Goal: Transaction & Acquisition: Book appointment/travel/reservation

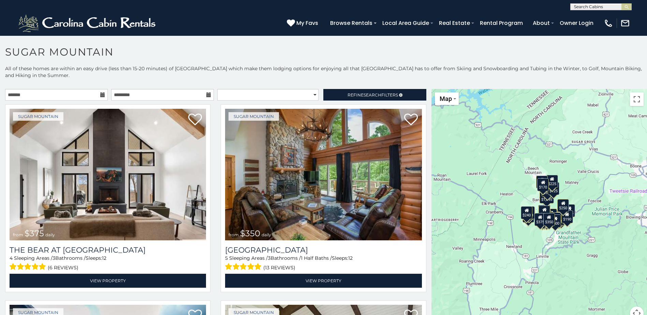
drag, startPoint x: 524, startPoint y: 262, endPoint x: 490, endPoint y: 246, distance: 37.7
click at [490, 246] on div "$375 $350 $350 $200 $375 $195 $265 $175 $190 $155 $290 $345 $175 $1,095 $195 $2…" at bounding box center [538, 208] width 215 height 239
click at [637, 101] on button "Toggle fullscreen view" at bounding box center [637, 99] width 14 height 14
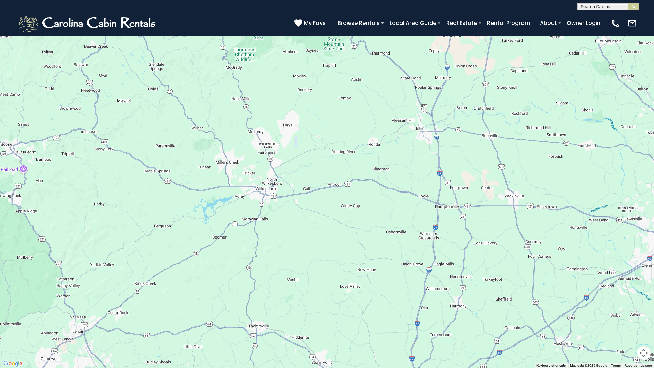
drag, startPoint x: 499, startPoint y: 215, endPoint x: 80, endPoint y: 219, distance: 418.9
click at [80, 219] on div "$375 $350 $350 $200 $375 $195 $265 $175 $190 $155 $290 $345 $175 $1,095 $195 $2…" at bounding box center [327, 184] width 654 height 368
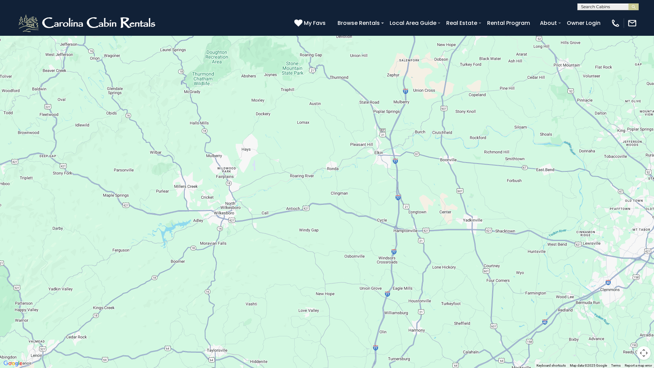
drag, startPoint x: 546, startPoint y: 222, endPoint x: 504, endPoint y: 246, distance: 48.3
click at [504, 246] on div "$375 $350 $350 $200 $375 $195 $265 $175 $190 $155 $290 $345 $175 $1,095 $195 $2…" at bounding box center [327, 184] width 654 height 368
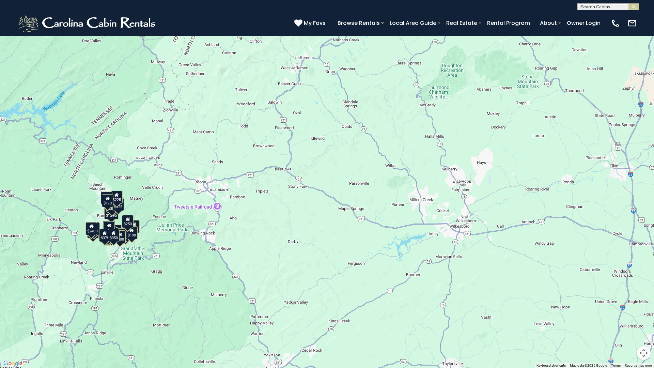
drag, startPoint x: 305, startPoint y: 232, endPoint x: 541, endPoint y: 245, distance: 236.6
click at [541, 245] on div "$375 $350 $350 $200 $375 $195 $265 $175 $190 $155 $290 $345 $175 $1,095 $195 $2…" at bounding box center [327, 184] width 654 height 368
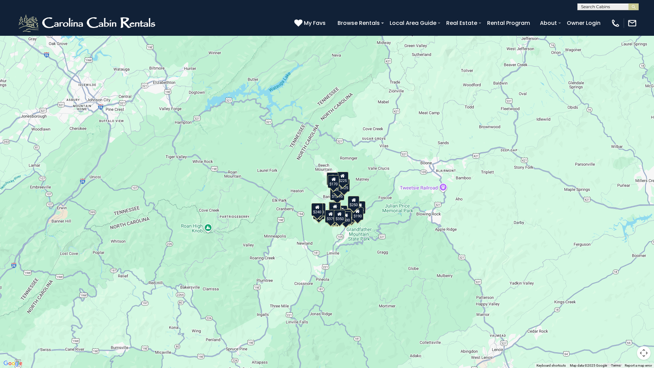
drag, startPoint x: 257, startPoint y: 255, endPoint x: 484, endPoint y: 235, distance: 227.5
click at [484, 235] on div "$375 $350 $350 $200 $375 $195 $265 $175 $190 $155 $290 $345 $175 $1,095 $195 $2…" at bounding box center [327, 184] width 654 height 368
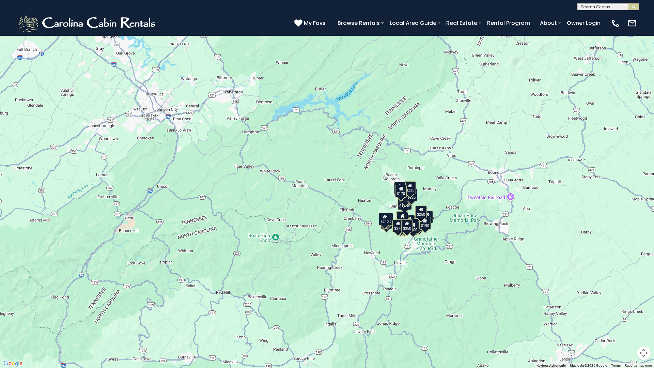
drag, startPoint x: 317, startPoint y: 308, endPoint x: 385, endPoint y: 316, distance: 68.7
click at [385, 315] on div "$375 $350 $350 $200 $375 $195 $265 $175 $190 $155 $290 $345 $175 $1,095 $195 $2…" at bounding box center [327, 184] width 654 height 368
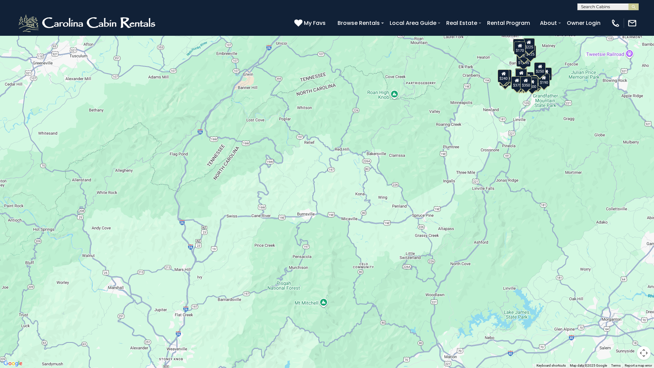
drag, startPoint x: 288, startPoint y: 291, endPoint x: 407, endPoint y: 147, distance: 186.7
click at [407, 147] on div "$375 $350 $350 $200 $375 $195 $265 $175 $190 $155 $290 $345 $175 $1,095 $195 $2…" at bounding box center [327, 184] width 654 height 368
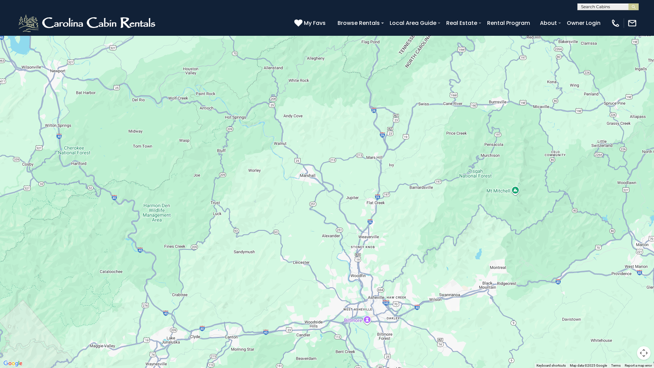
drag, startPoint x: 247, startPoint y: 254, endPoint x: 442, endPoint y: 141, distance: 225.0
click at [442, 141] on div "$375 $350 $350 $200 $375 $195 $265 $175 $190 $155 $290 $345 $175 $1,095 $195 $2…" at bounding box center [327, 184] width 654 height 368
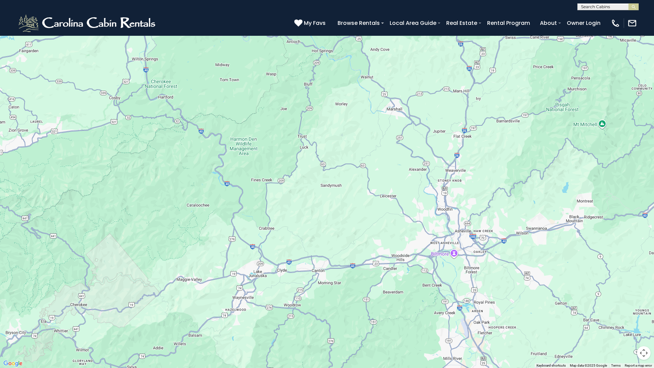
drag, startPoint x: 422, startPoint y: 256, endPoint x: 507, endPoint y: 189, distance: 108.8
click at [507, 189] on div "$375 $350 $350 $200 $375 $195 $265 $175 $190 $155 $290 $345 $175 $1,095 $195 $2…" at bounding box center [327, 184] width 654 height 368
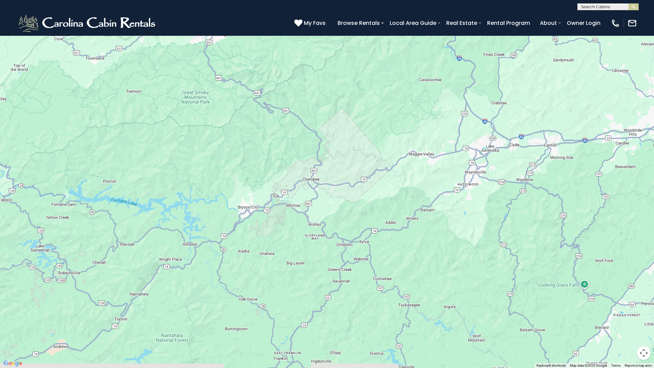
drag, startPoint x: 164, startPoint y: 290, endPoint x: 398, endPoint y: 160, distance: 267.7
click at [398, 160] on div "$375 $350 $350 $200 $375 $195 $265 $175 $190 $155 $290 $345 $175 $1,095 $195 $2…" at bounding box center [327, 184] width 654 height 368
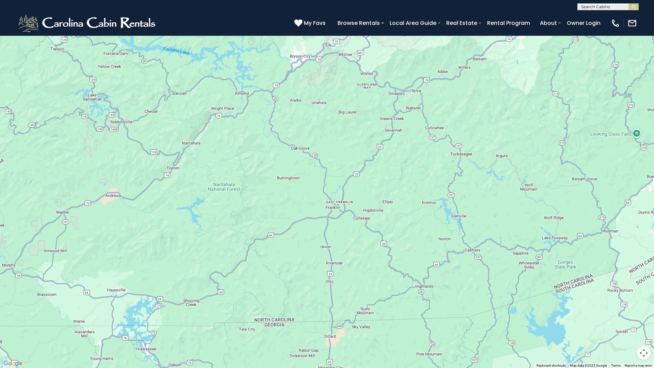
drag, startPoint x: 268, startPoint y: 292, endPoint x: 320, endPoint y: 145, distance: 156.5
click at [320, 145] on div "$375 $350 $350 $200 $375 $195 $265 $175 $190 $155 $290 $345 $175 $1,095 $195 $2…" at bounding box center [327, 184] width 654 height 368
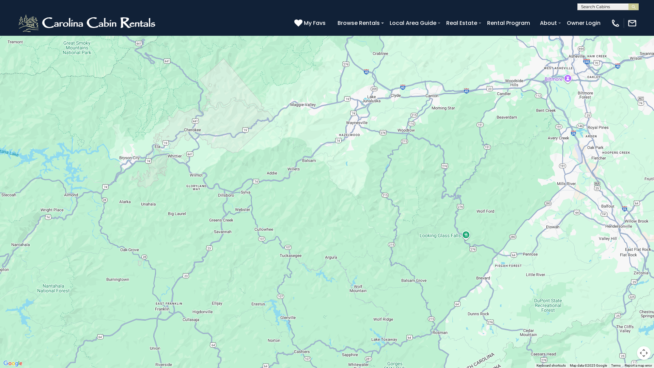
drag, startPoint x: 428, startPoint y: 218, endPoint x: 255, endPoint y: 320, distance: 200.3
click at [255, 315] on div "$375 $350 $350 $200 $375 $195 $265 $175 $190 $155 $290 $345 $175 $1,095 $195 $2…" at bounding box center [327, 184] width 654 height 368
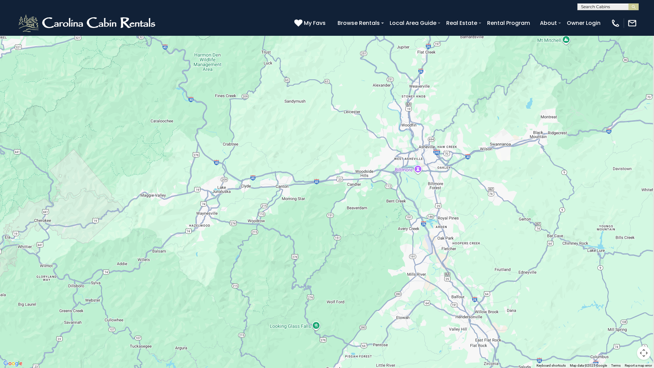
drag, startPoint x: 422, startPoint y: 166, endPoint x: 270, endPoint y: 258, distance: 178.3
click at [270, 257] on div "$375 $350 $350 $200 $375 $195 $265 $175 $190 $155 $290 $345 $175 $1,095 $195 $2…" at bounding box center [327, 184] width 654 height 368
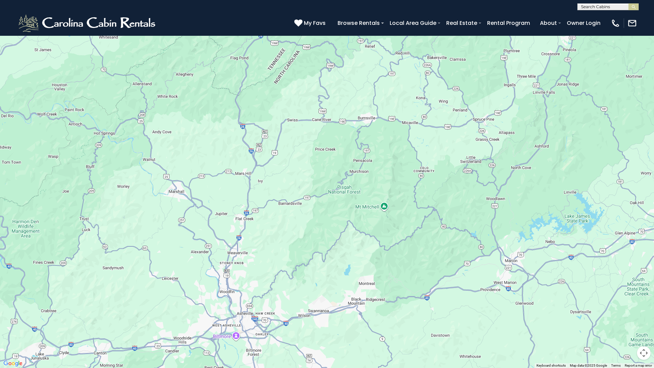
drag, startPoint x: 584, startPoint y: 194, endPoint x: 398, endPoint y: 368, distance: 254.0
click at [398, 315] on div "$375 $350 $350 $200 $375 $195 $265 $175 $190 $155 $290 $345 $175 $1,095 $195 $2…" at bounding box center [327, 184] width 654 height 368
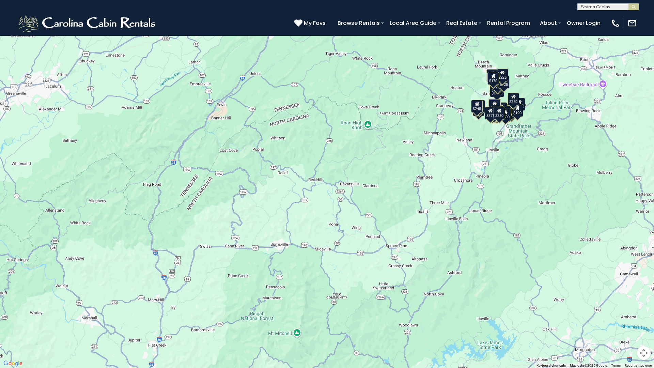
drag, startPoint x: 511, startPoint y: 224, endPoint x: 426, endPoint y: 344, distance: 147.2
click at [426, 315] on div "$375 $350 $350 $200 $375 $195 $265 $175 $190 $155 $290 $345 $175 $1,095 $195 $2…" at bounding box center [327, 184] width 654 height 368
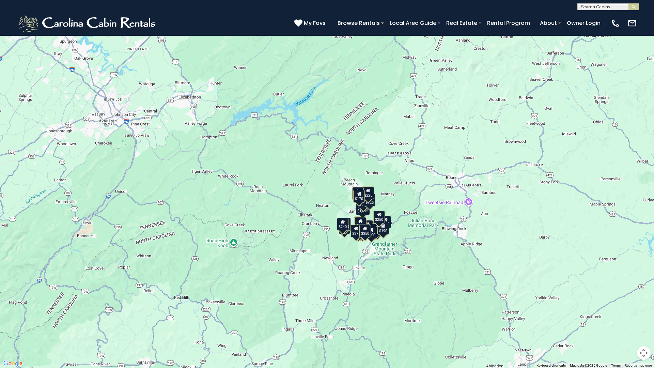
drag, startPoint x: 523, startPoint y: 174, endPoint x: 388, endPoint y: 293, distance: 180.6
click at [388, 293] on div "$375 $350 $350 $200 $375 $195 $265 $175 $190 $155 $290 $345 $175 $1,095 $195 $2…" at bounding box center [327, 184] width 654 height 368
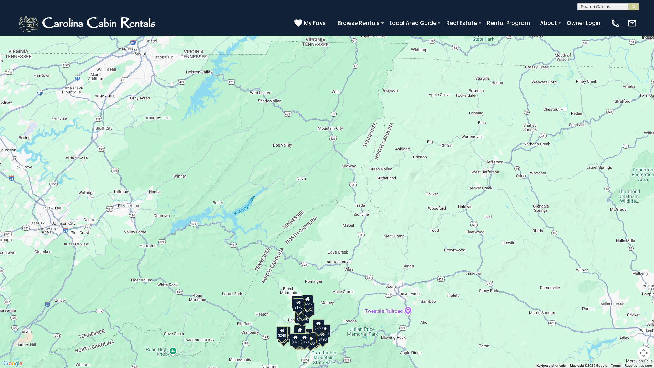
drag, startPoint x: 556, startPoint y: 181, endPoint x: 497, endPoint y: 290, distance: 124.6
click at [497, 290] on div "$375 $350 $350 $200 $375 $195 $265 $175 $190 $155 $290 $345 $175 $1,095 $195 $2…" at bounding box center [327, 184] width 654 height 368
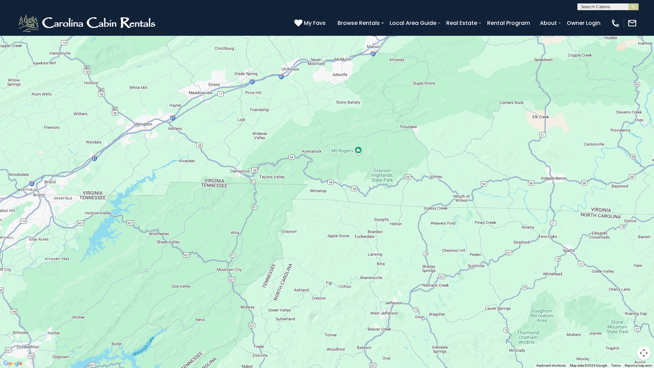
drag, startPoint x: 608, startPoint y: 136, endPoint x: 496, endPoint y: 292, distance: 192.2
click at [496, 292] on div "$375 $350 $350 $200 $375 $195 $265 $175 $190 $155 $290 $345 $175 $1,095 $195 $2…" at bounding box center [327, 184] width 654 height 368
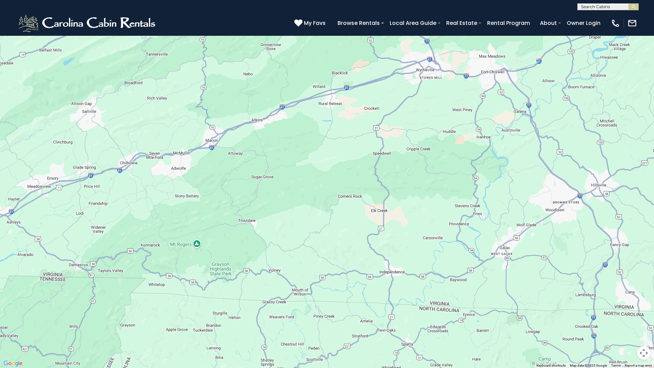
drag, startPoint x: 576, startPoint y: 195, endPoint x: 420, endPoint y: 280, distance: 177.9
click at [420, 280] on div "$375 $350 $350 $200 $375 $195 $265 $175 $190 $155 $290 $345 $175 $1,095 $195 $2…" at bounding box center [327, 184] width 654 height 368
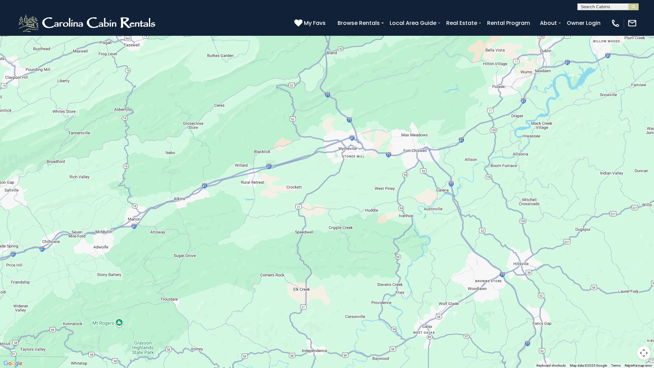
drag, startPoint x: 569, startPoint y: 234, endPoint x: 491, endPoint y: 313, distance: 111.4
click at [491, 313] on div "$375 $350 $350 $200 $375 $195 $265 $175 $190 $155 $290 $345 $175 $1,095 $195 $2…" at bounding box center [327, 184] width 654 height 368
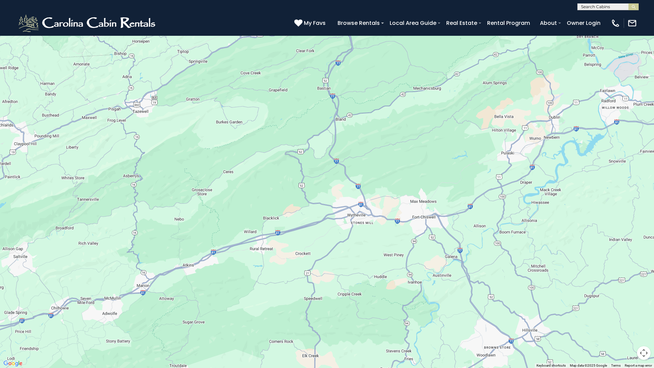
drag, startPoint x: 495, startPoint y: 260, endPoint x: 504, endPoint y: 329, distance: 69.5
click at [504, 315] on div "$375 $350 $350 $200 $375 $195 $265 $175 $190 $155 $290 $345 $175 $1,095 $195 $2…" at bounding box center [327, 184] width 654 height 368
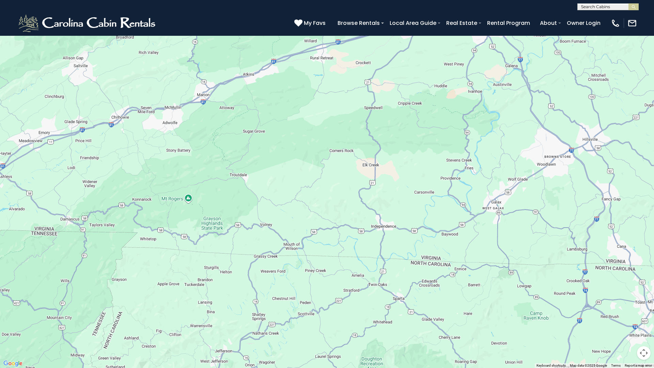
drag, startPoint x: 365, startPoint y: 275, endPoint x: 425, endPoint y: 76, distance: 208.2
click at [425, 76] on div "$375 $350 $350 $200 $375 $195 $265 $175 $190 $155 $290 $345 $175 $1,095 $195 $2…" at bounding box center [327, 184] width 654 height 368
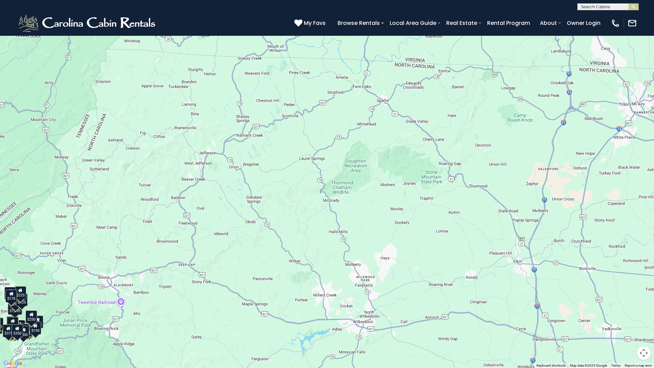
drag, startPoint x: 347, startPoint y: 285, endPoint x: 330, endPoint y: 94, distance: 191.6
click at [330, 94] on div "$375 $350 $350 $200 $375 $195 $265 $175 $190 $155 $290 $345 $175 $1,095 $195 $2…" at bounding box center [327, 184] width 654 height 368
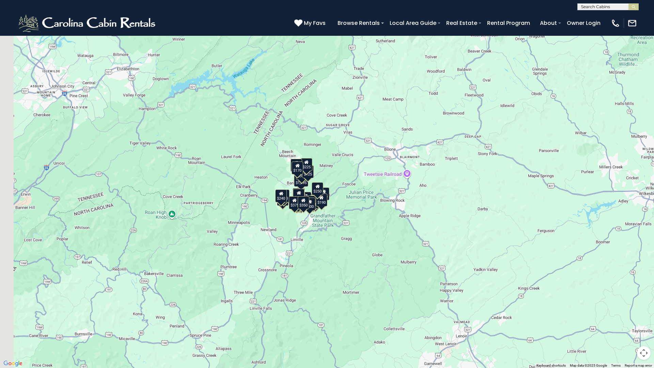
drag, startPoint x: 170, startPoint y: 270, endPoint x: 473, endPoint y: 135, distance: 332.2
click at [473, 135] on div "$375 $350 $350 $200 $375 $195 $265 $175 $190 $155 $290 $345 $175 $1,095 $195 $2…" at bounding box center [327, 184] width 654 height 368
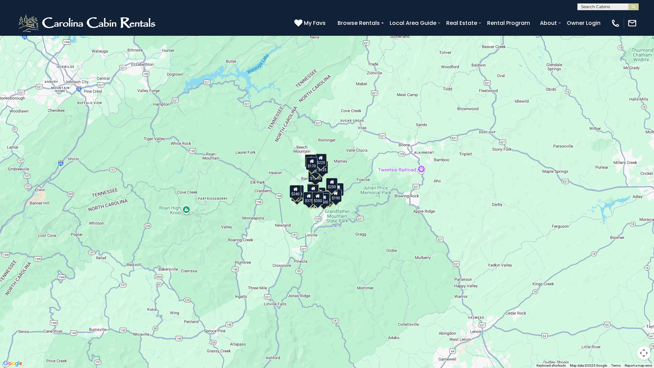
click at [645, 11] on button "Toggle fullscreen view" at bounding box center [644, 10] width 14 height 14
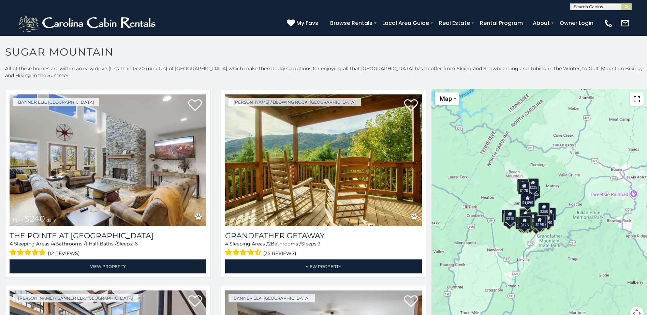
scroll to position [1977, 0]
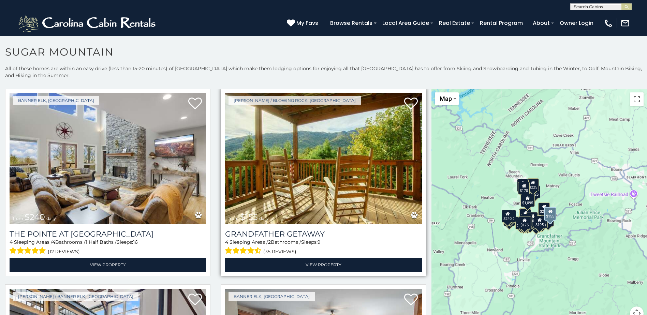
click at [266, 171] on img at bounding box center [323, 159] width 196 height 132
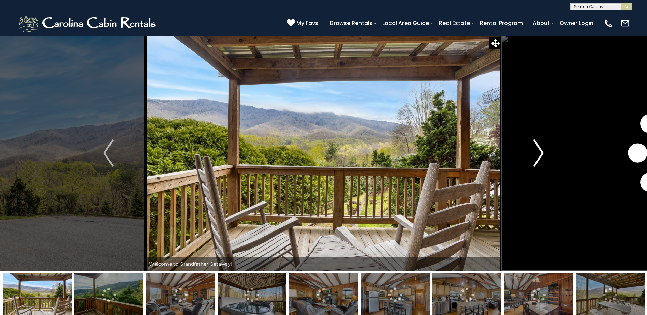
click at [541, 155] on img "Next" at bounding box center [538, 152] width 10 height 27
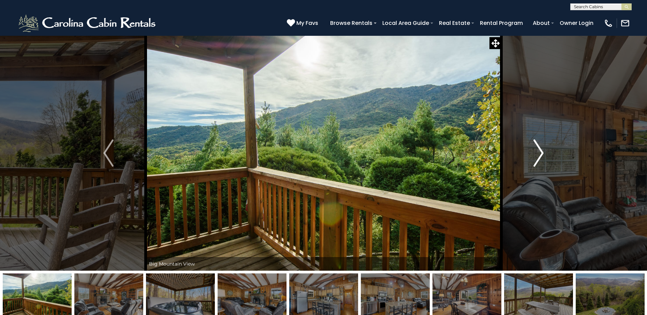
click at [541, 155] on img "Next" at bounding box center [538, 152] width 10 height 27
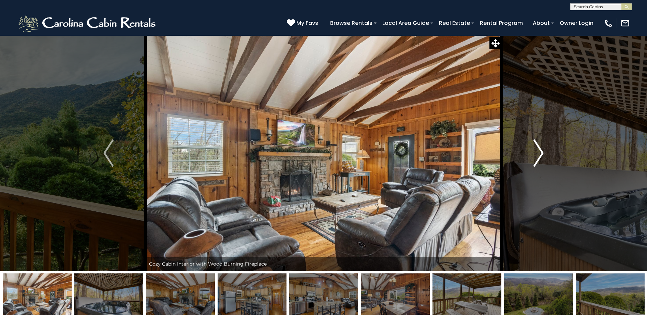
click at [541, 155] on img "Next" at bounding box center [538, 152] width 10 height 27
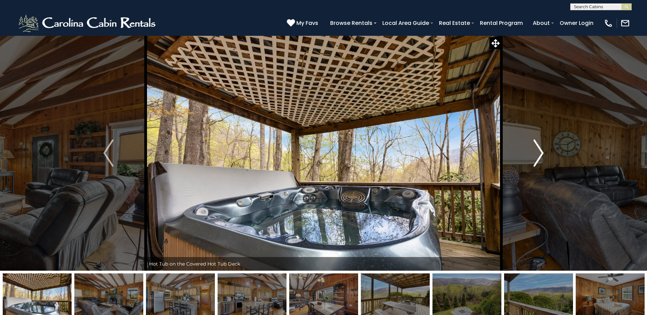
click at [541, 155] on img "Next" at bounding box center [538, 152] width 10 height 27
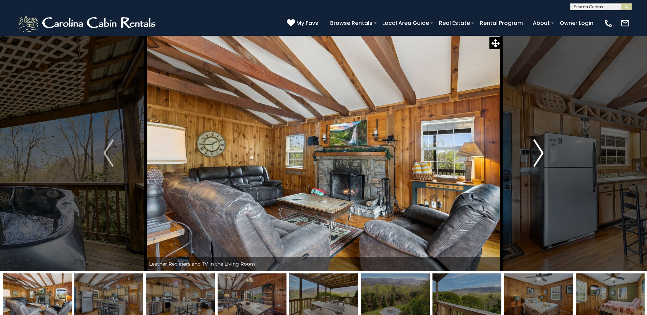
click at [541, 155] on img "Next" at bounding box center [538, 152] width 10 height 27
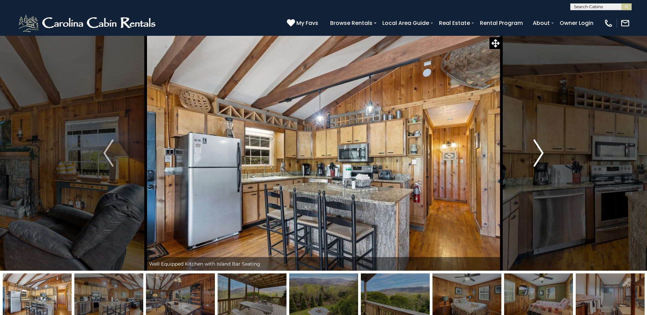
click at [541, 155] on img "Next" at bounding box center [538, 152] width 10 height 27
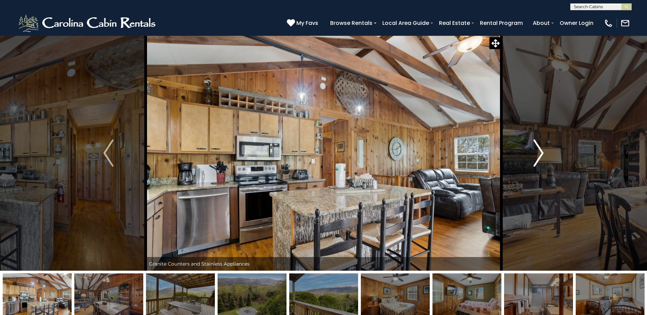
click at [541, 155] on img "Next" at bounding box center [538, 152] width 10 height 27
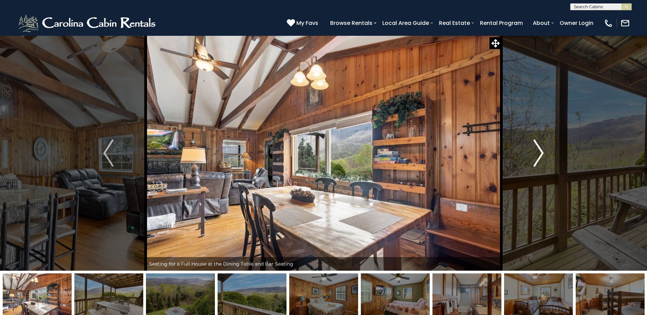
click at [541, 155] on img "Next" at bounding box center [538, 152] width 10 height 27
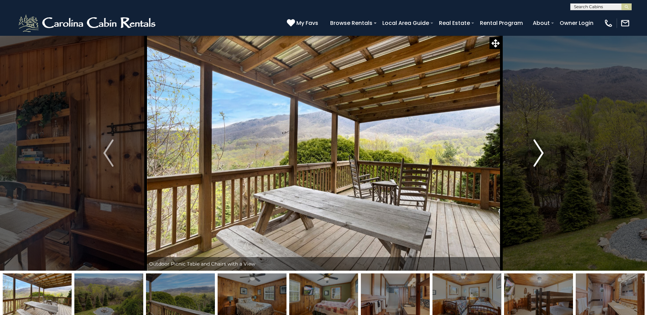
click at [541, 155] on img "Next" at bounding box center [538, 152] width 10 height 27
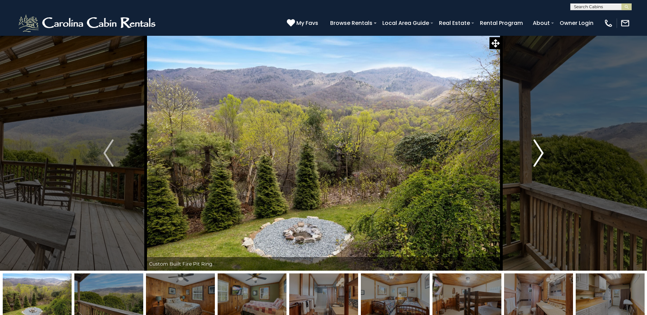
click at [541, 155] on img "Next" at bounding box center [538, 152] width 10 height 27
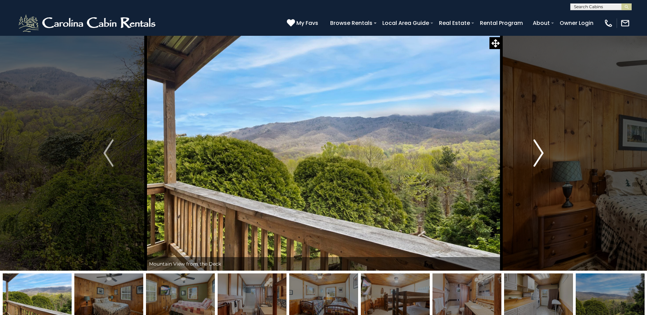
click at [541, 155] on img "Next" at bounding box center [538, 152] width 10 height 27
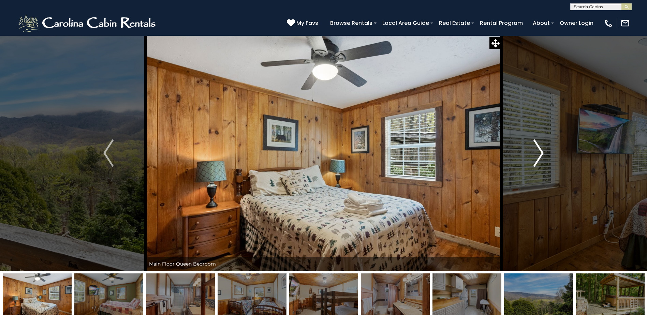
click at [541, 155] on img "Next" at bounding box center [538, 152] width 10 height 27
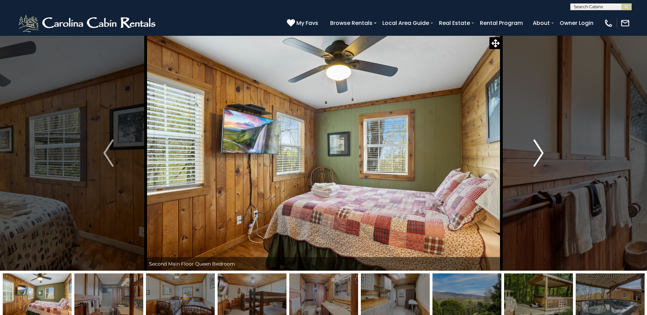
click at [541, 155] on img "Next" at bounding box center [538, 152] width 10 height 27
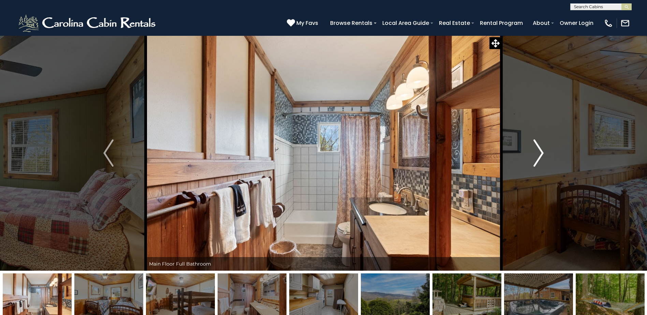
click at [541, 155] on img "Next" at bounding box center [538, 152] width 10 height 27
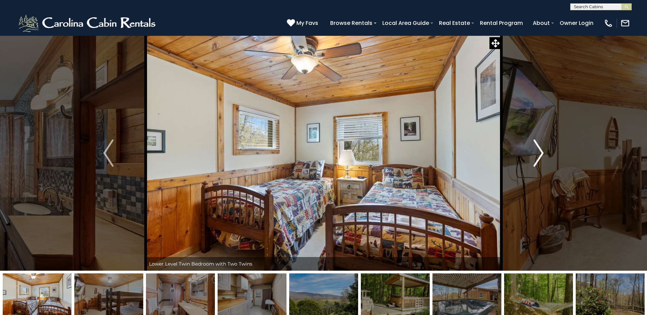
click at [541, 155] on img "Next" at bounding box center [538, 152] width 10 height 27
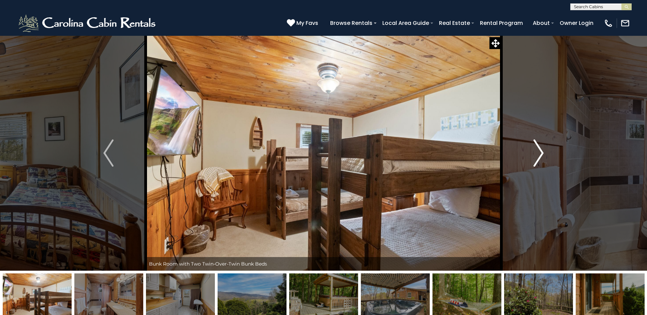
click at [541, 155] on img "Next" at bounding box center [538, 152] width 10 height 27
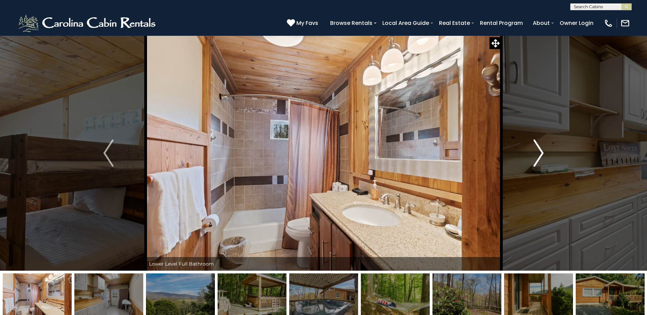
click at [541, 155] on img "Next" at bounding box center [538, 152] width 10 height 27
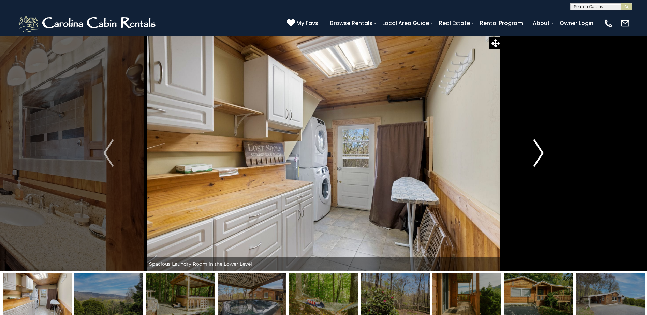
click at [541, 155] on img "Next" at bounding box center [538, 152] width 10 height 27
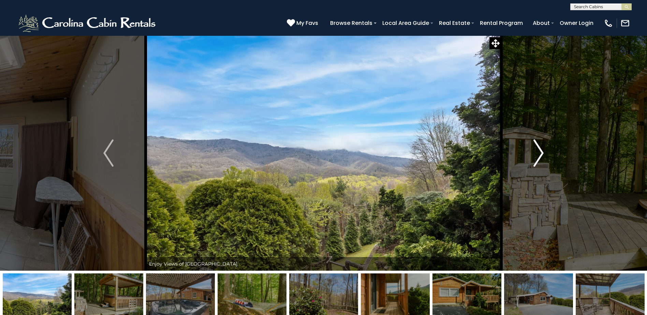
click at [541, 155] on img "Next" at bounding box center [538, 152] width 10 height 27
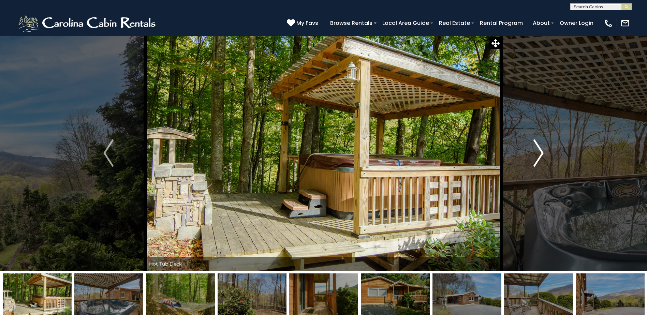
click at [541, 155] on img "Next" at bounding box center [538, 152] width 10 height 27
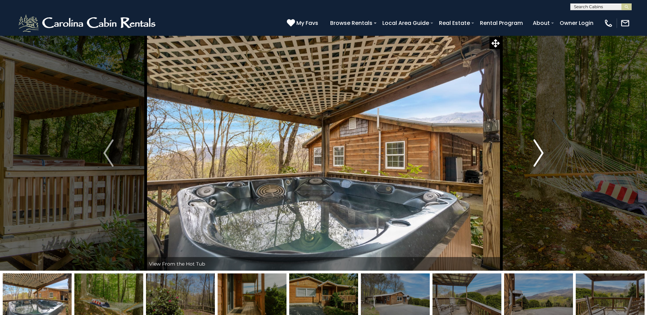
click at [541, 155] on img "Next" at bounding box center [538, 152] width 10 height 27
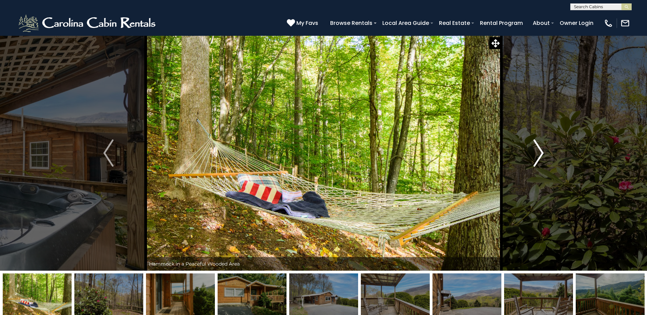
click at [541, 155] on img "Next" at bounding box center [538, 152] width 10 height 27
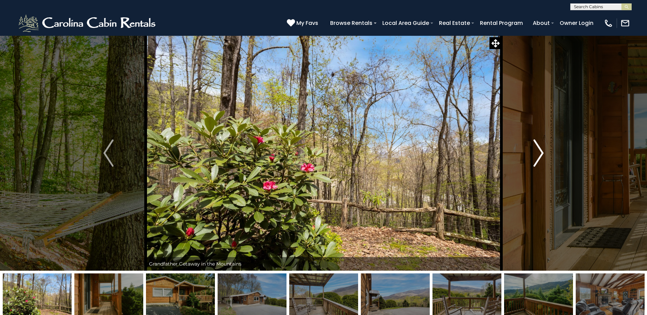
click at [541, 155] on img "Next" at bounding box center [538, 152] width 10 height 27
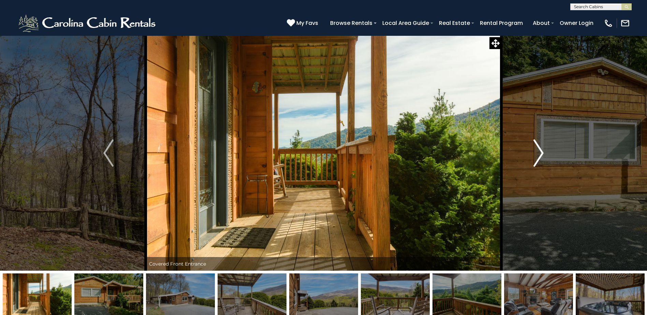
click at [541, 155] on img "Next" at bounding box center [538, 152] width 10 height 27
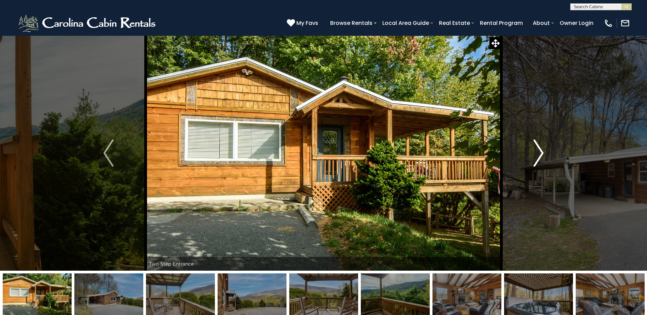
click at [541, 155] on img "Next" at bounding box center [538, 152] width 10 height 27
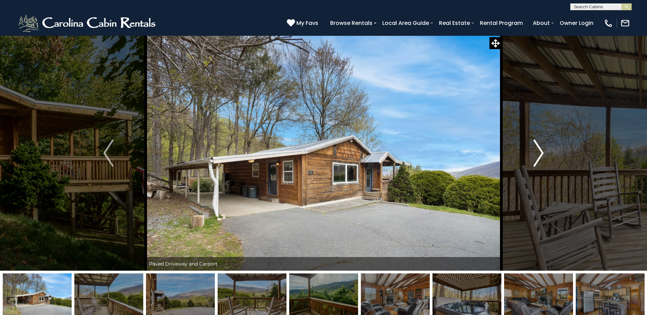
click at [541, 155] on img "Next" at bounding box center [538, 152] width 10 height 27
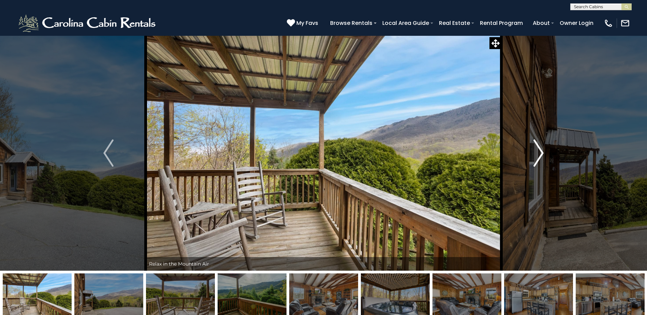
click at [541, 155] on img "Next" at bounding box center [538, 152] width 10 height 27
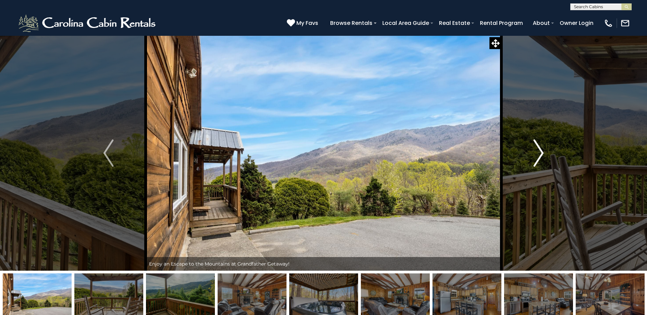
click at [541, 155] on img "Next" at bounding box center [538, 152] width 10 height 27
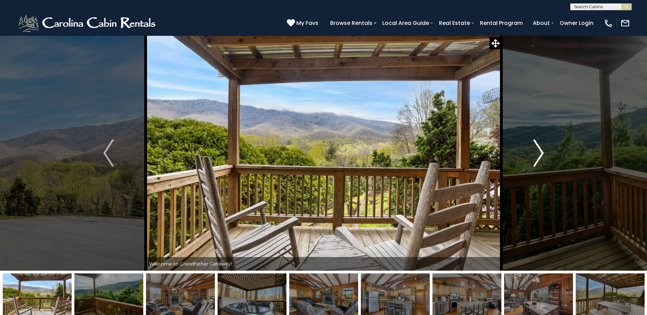
click at [541, 155] on img "Next" at bounding box center [538, 152] width 10 height 27
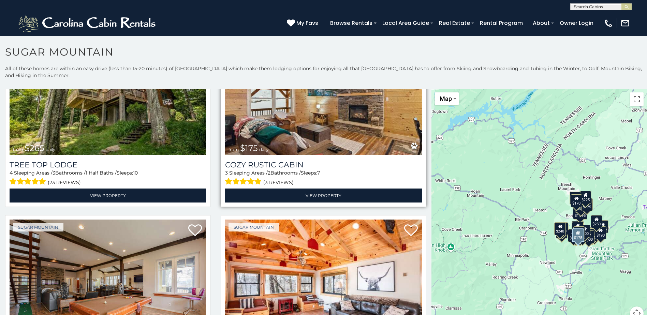
scroll to position [784, 0]
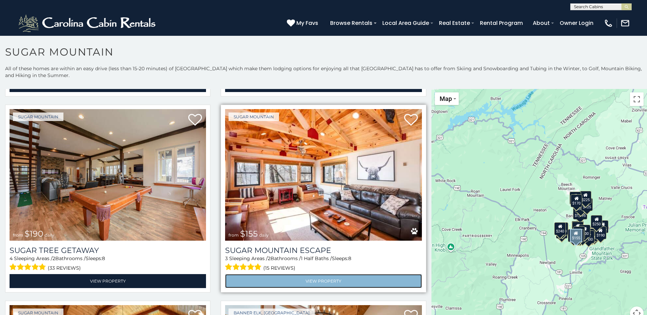
click at [297, 274] on link "View Property" at bounding box center [323, 281] width 196 height 14
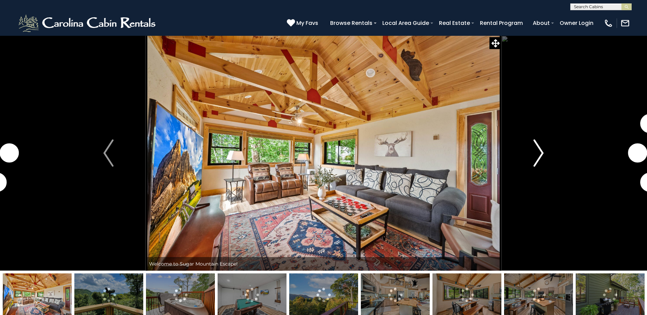
click at [534, 148] on img "Next" at bounding box center [538, 152] width 10 height 27
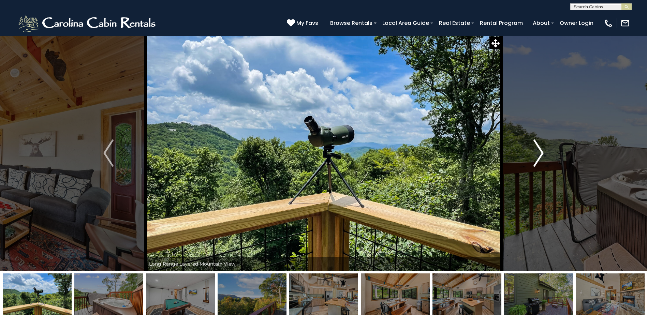
click at [537, 151] on img "Next" at bounding box center [538, 152] width 10 height 27
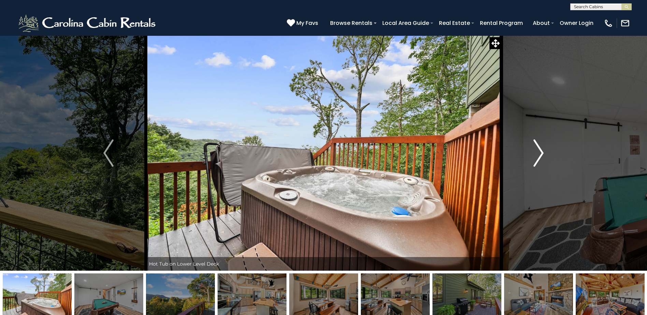
click at [537, 152] on img "Next" at bounding box center [538, 152] width 10 height 27
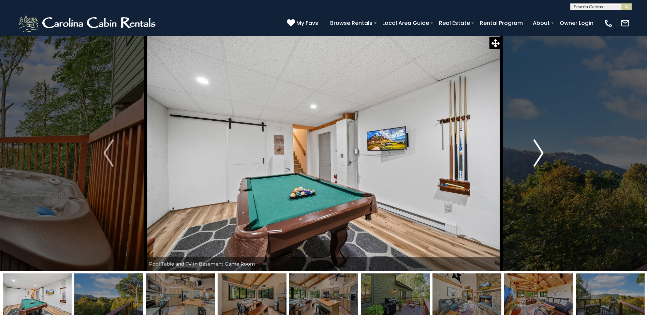
click at [537, 152] on img "Next" at bounding box center [538, 152] width 10 height 27
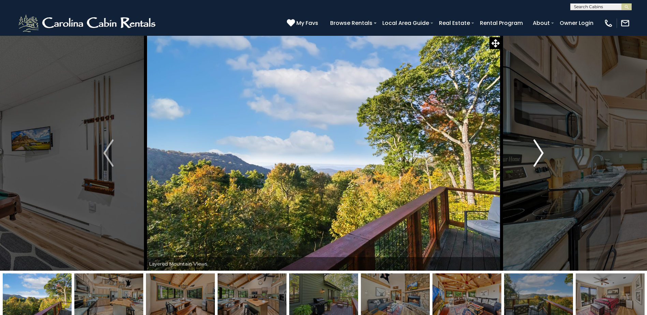
click at [537, 152] on img "Next" at bounding box center [538, 152] width 10 height 27
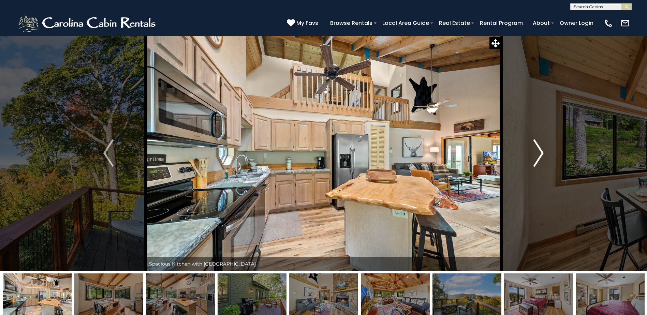
click at [537, 153] on img "Next" at bounding box center [538, 152] width 10 height 27
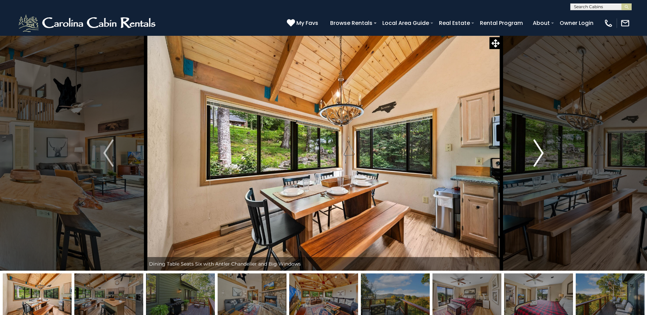
click at [537, 153] on img "Next" at bounding box center [538, 152] width 10 height 27
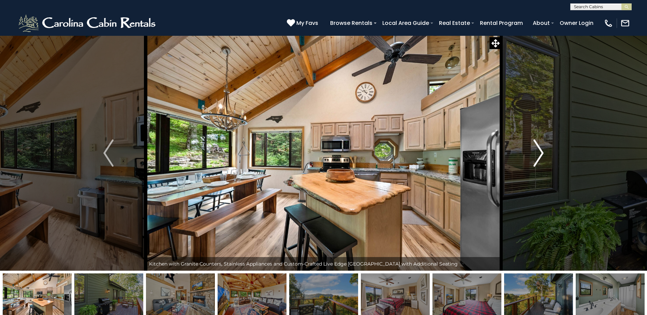
click at [537, 153] on img "Next" at bounding box center [538, 152] width 10 height 27
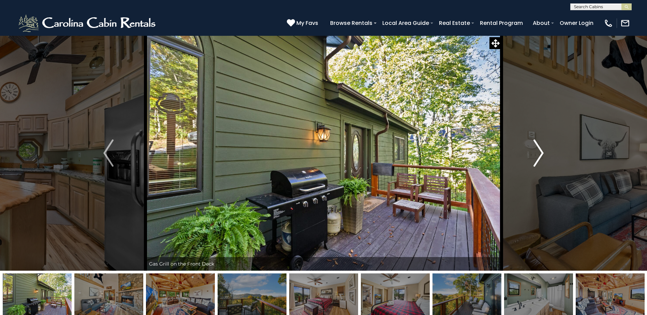
click at [537, 153] on img "Next" at bounding box center [538, 152] width 10 height 27
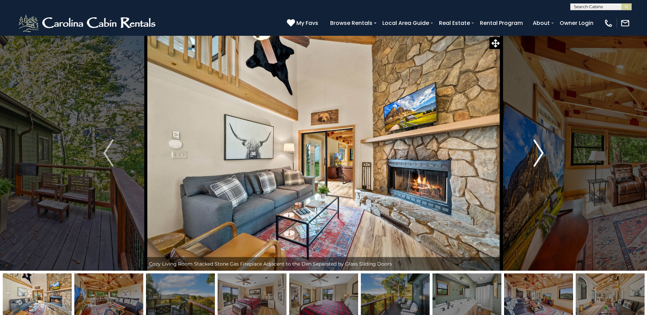
click at [537, 153] on img "Next" at bounding box center [538, 152] width 10 height 27
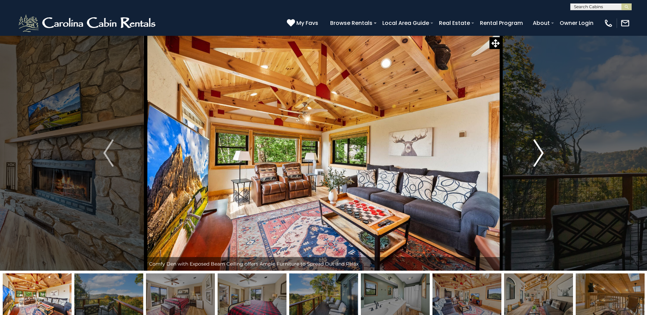
click at [537, 153] on img "Next" at bounding box center [538, 152] width 10 height 27
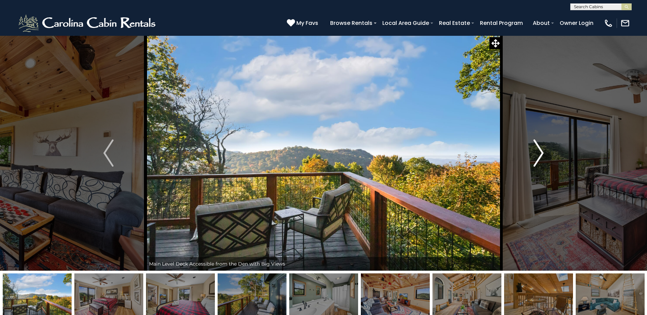
click at [537, 153] on img "Next" at bounding box center [538, 152] width 10 height 27
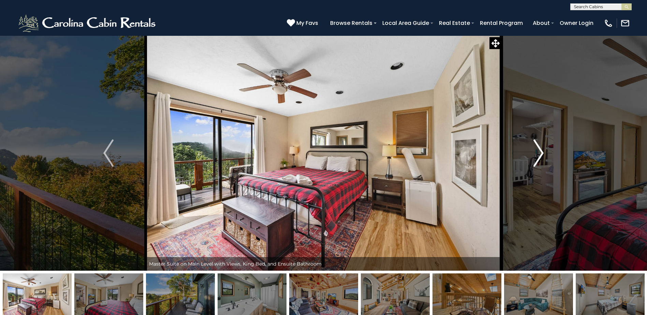
click at [537, 153] on img "Next" at bounding box center [538, 152] width 10 height 27
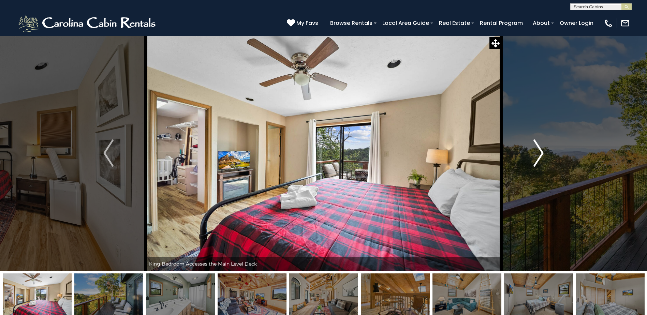
click at [537, 153] on img "Next" at bounding box center [538, 152] width 10 height 27
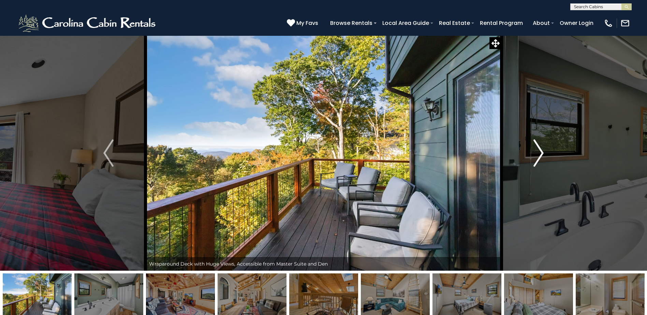
click at [537, 153] on img "Next" at bounding box center [538, 152] width 10 height 27
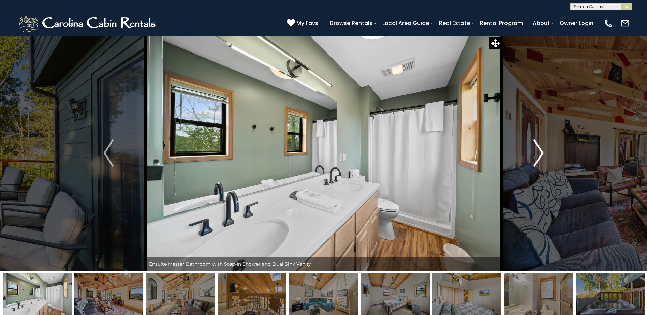
click at [537, 153] on img "Next" at bounding box center [538, 152] width 10 height 27
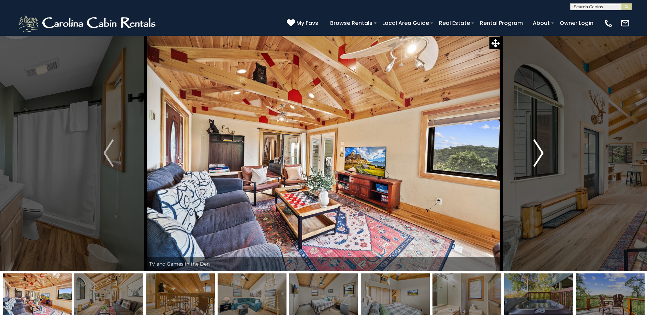
click at [537, 153] on img "Next" at bounding box center [538, 152] width 10 height 27
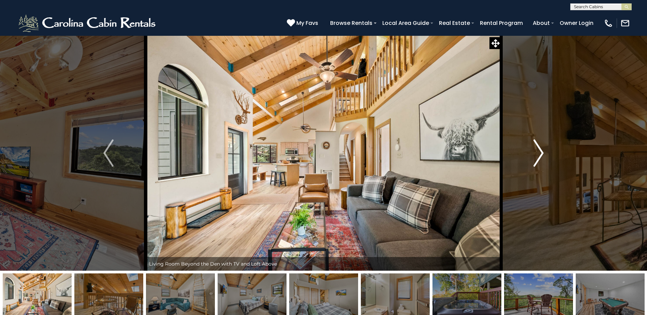
click at [537, 153] on img "Next" at bounding box center [538, 152] width 10 height 27
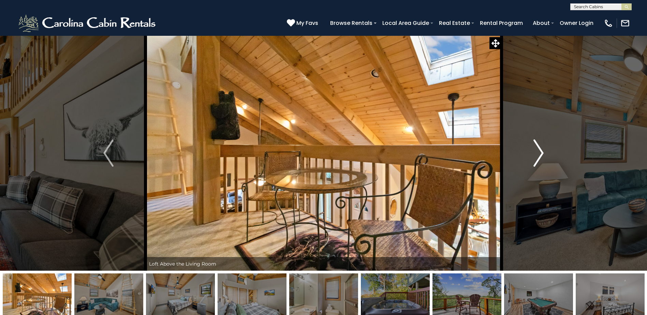
click at [537, 153] on img "Next" at bounding box center [538, 152] width 10 height 27
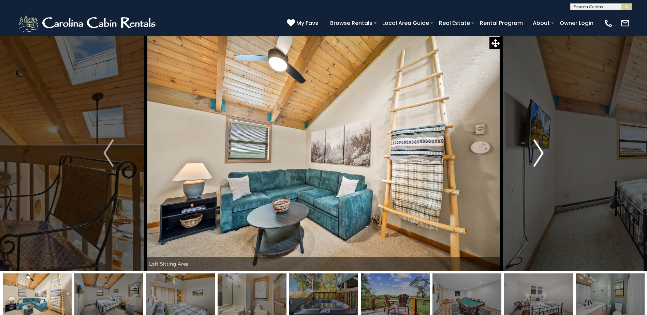
click at [537, 153] on img "Next" at bounding box center [538, 152] width 10 height 27
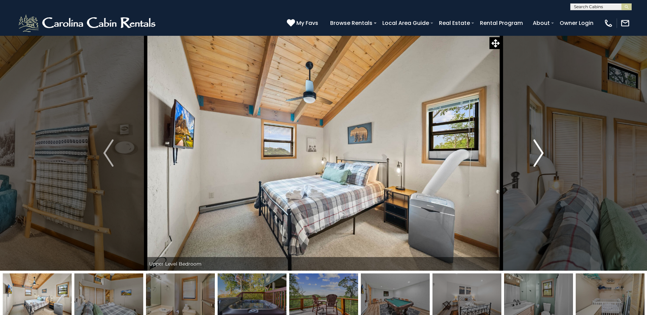
click at [538, 153] on img "Next" at bounding box center [538, 152] width 10 height 27
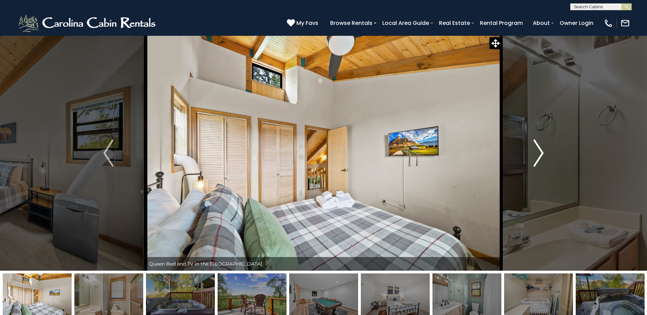
click at [538, 153] on img "Next" at bounding box center [538, 152] width 10 height 27
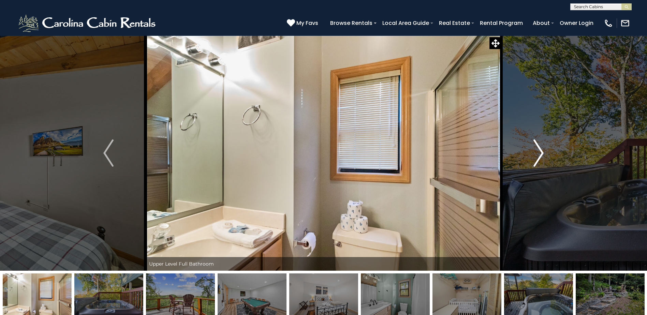
click at [538, 153] on img "Next" at bounding box center [538, 152] width 10 height 27
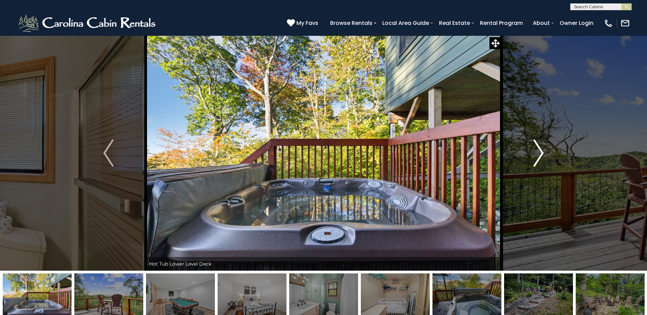
click at [538, 153] on img "Next" at bounding box center [538, 152] width 10 height 27
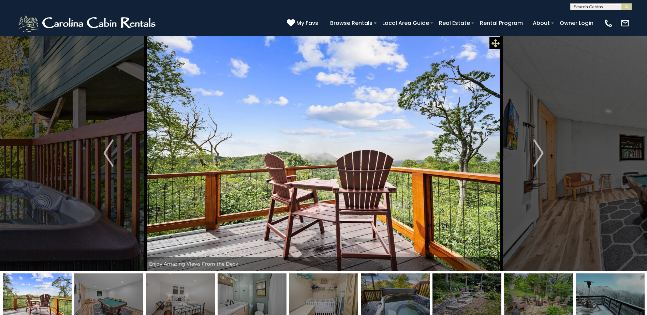
click at [497, 42] on icon at bounding box center [495, 43] width 8 height 8
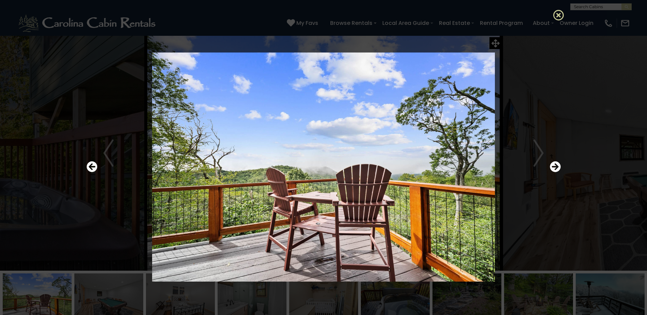
click at [555, 15] on icon at bounding box center [558, 15] width 11 height 11
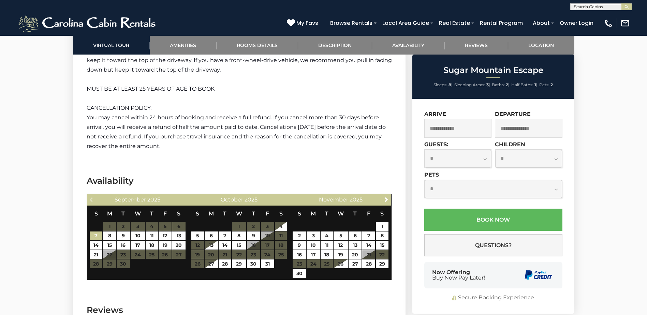
scroll to position [1909, 0]
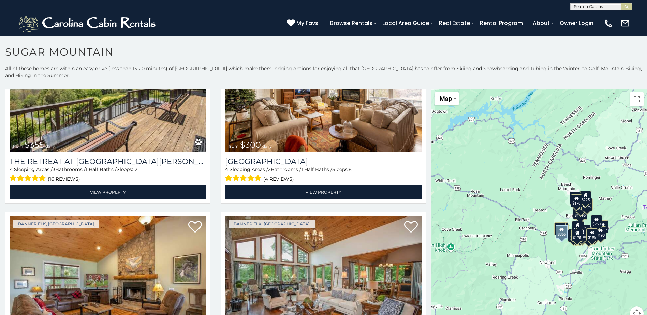
scroll to position [1738, 0]
